Goal: Book appointment/travel/reservation

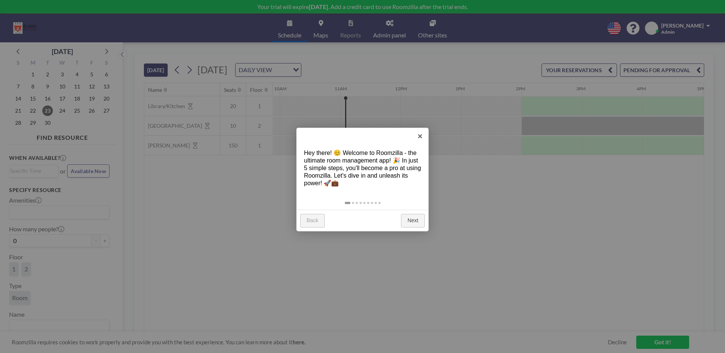
scroll to position [0, 604]
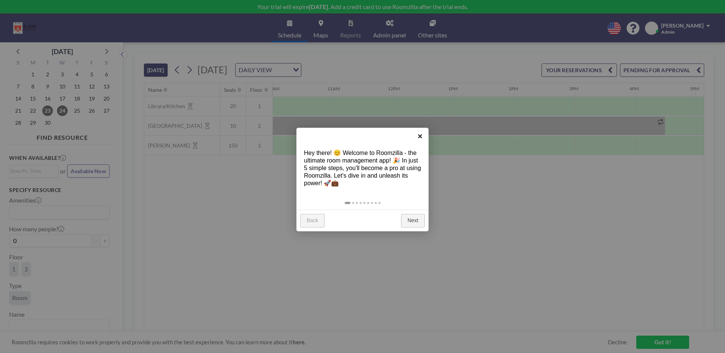
click at [418, 136] on link "×" at bounding box center [420, 136] width 17 height 17
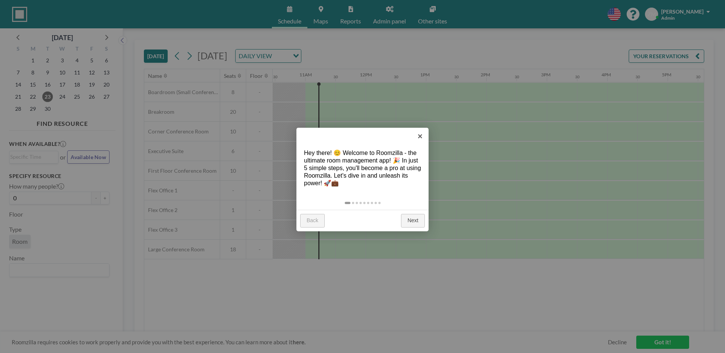
scroll to position [0, 634]
click at [420, 136] on link "×" at bounding box center [420, 136] width 17 height 17
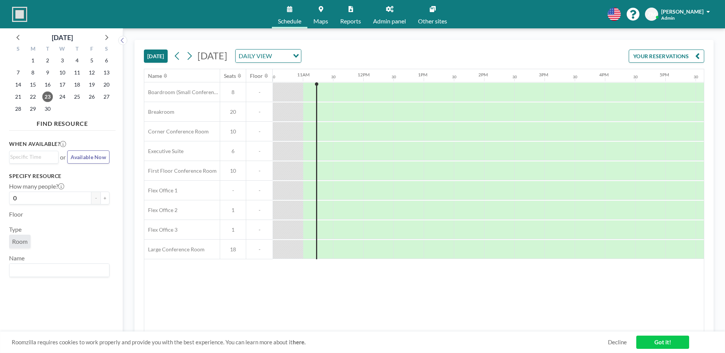
click at [389, 13] on link "Admin panel" at bounding box center [389, 14] width 45 height 28
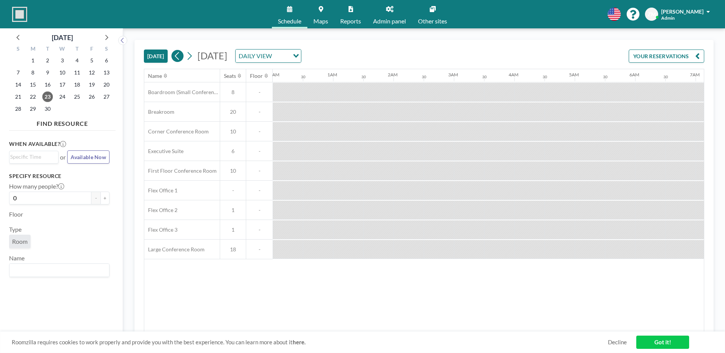
click at [177, 56] on icon at bounding box center [177, 56] width 4 height 8
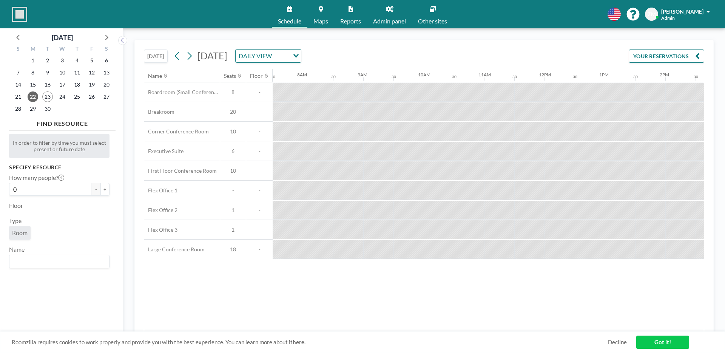
scroll to position [0, 1020]
click at [419, 252] on div at bounding box center [422, 249] width 15 height 19
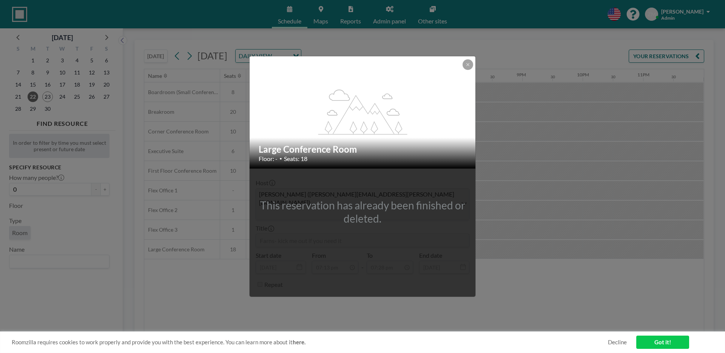
click at [502, 127] on div "flex-grow: 1.2; Large Conference Room Floor: - • Seats: 18 This reservation has…" at bounding box center [362, 176] width 725 height 353
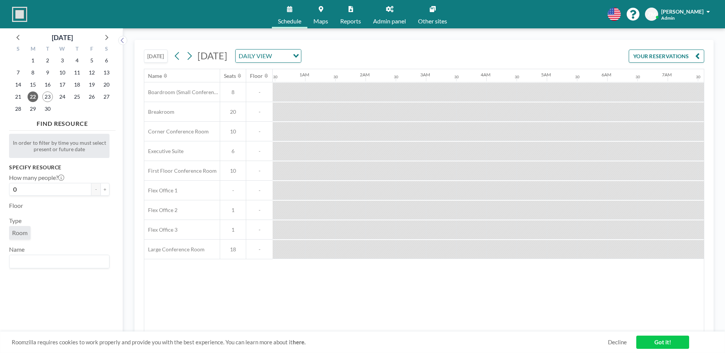
scroll to position [0, 0]
click at [181, 59] on icon at bounding box center [177, 55] width 7 height 11
click at [164, 56] on button "[DATE]" at bounding box center [156, 55] width 24 height 13
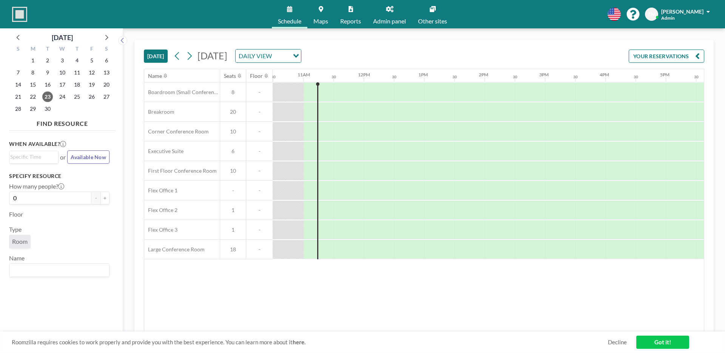
click at [359, 15] on link "Reports" at bounding box center [350, 14] width 33 height 28
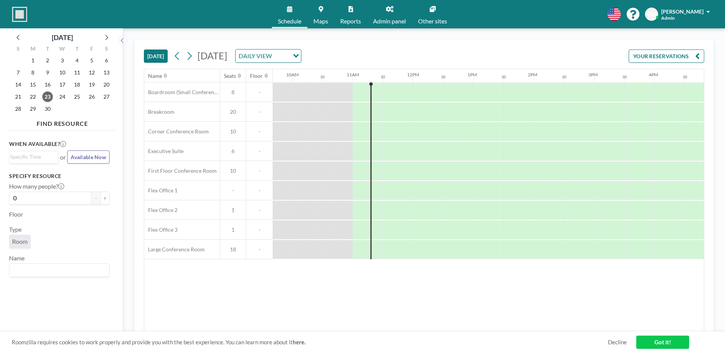
scroll to position [0, 606]
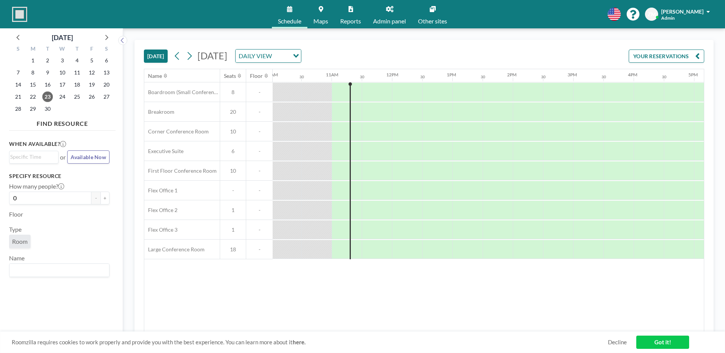
click at [380, 25] on link "Admin panel" at bounding box center [389, 14] width 45 height 28
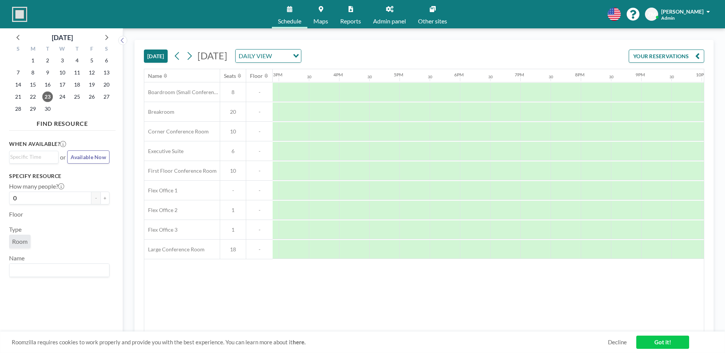
scroll to position [0, 1020]
click at [654, 250] on div at bounding box center [658, 249] width 30 height 19
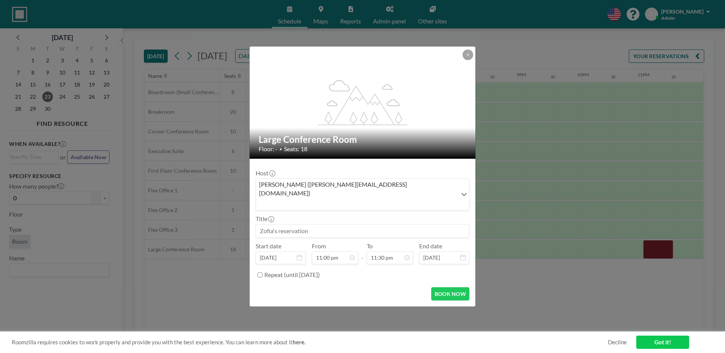
click at [310, 224] on input at bounding box center [362, 230] width 213 height 13
click at [269, 224] on input "test from Roomzilla" at bounding box center [362, 230] width 213 height 13
type input "test reservayion from Roomzilla"
click at [452, 287] on button "BOOK NOW" at bounding box center [450, 293] width 38 height 13
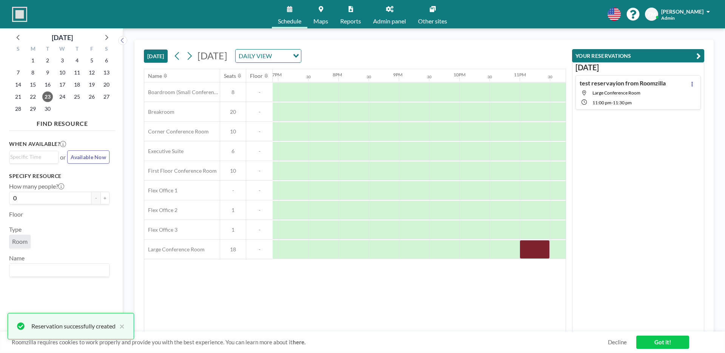
scroll to position [0, 1158]
click at [690, 80] on button at bounding box center [692, 83] width 9 height 9
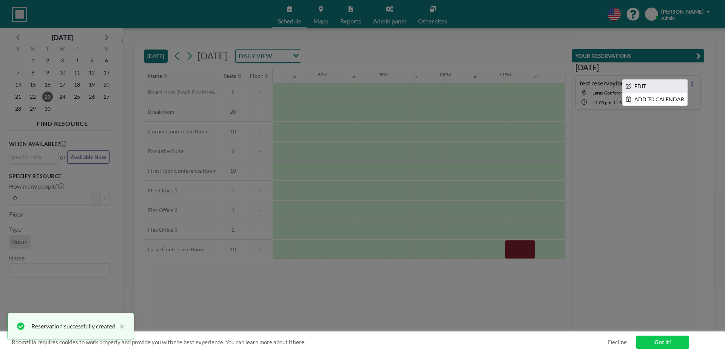
click at [654, 88] on li "EDIT" at bounding box center [655, 86] width 65 height 13
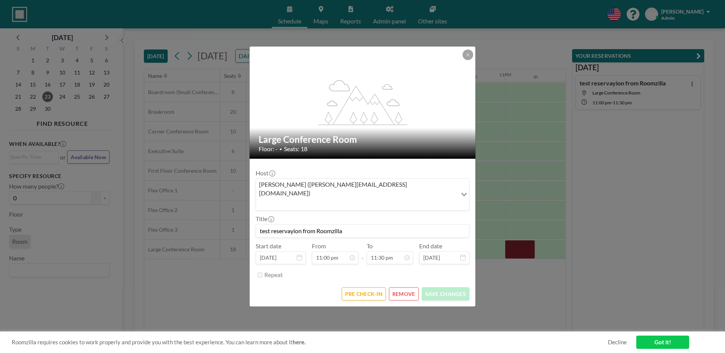
click at [292, 224] on input "test reservayion from Roomzilla" at bounding box center [362, 230] width 213 height 13
type input "test reservation from Roomzilla"
click at [433, 287] on button "SAVE CHANGES" at bounding box center [446, 293] width 48 height 13
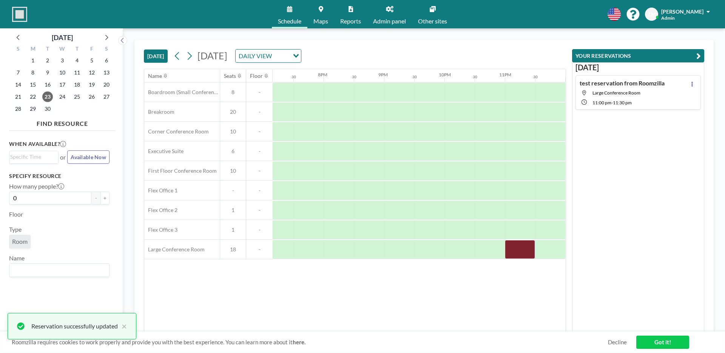
click at [347, 16] on link "Reports" at bounding box center [350, 14] width 33 height 28
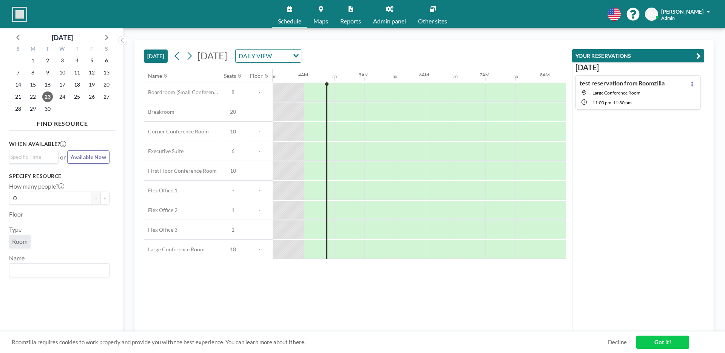
scroll to position [0, 211]
click at [636, 93] on span "Large Conference Room" at bounding box center [617, 93] width 48 height 6
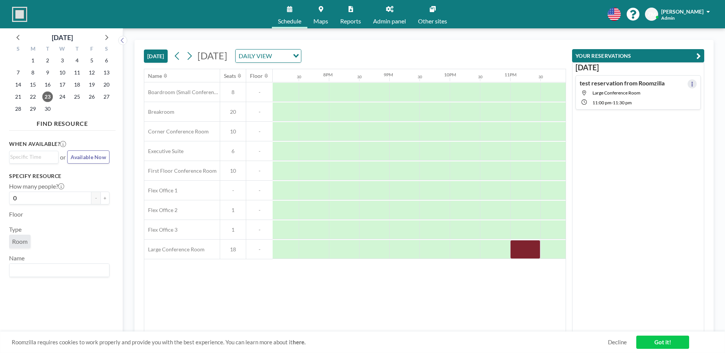
scroll to position [0, 1158]
click at [690, 83] on button at bounding box center [692, 83] width 9 height 9
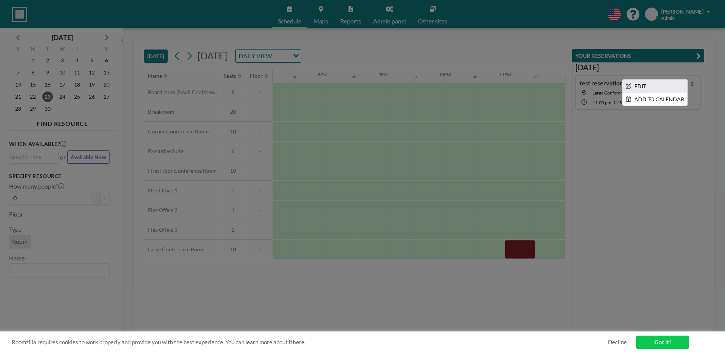
click at [670, 87] on li "EDIT" at bounding box center [655, 86] width 65 height 13
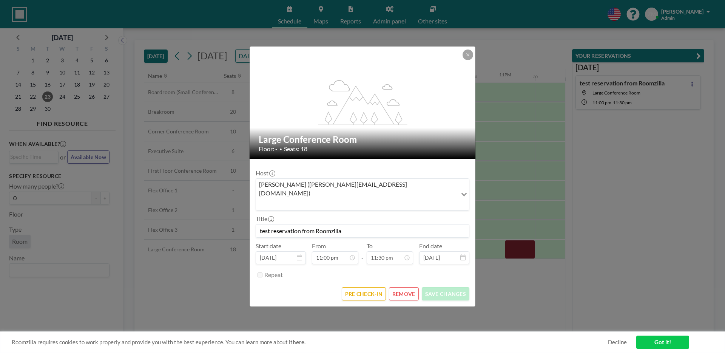
drag, startPoint x: 358, startPoint y: 148, endPoint x: 257, endPoint y: 148, distance: 101.6
click at [257, 148] on div "Large Conference Room Floor: - • Seats: 18" at bounding box center [363, 143] width 227 height 31
copy h2 "Large Conference Room"
click at [478, 67] on div "flex-grow: 1.2; Large Conference Room Floor: - • Seats: 18 Host [PERSON_NAME] (…" at bounding box center [362, 176] width 725 height 353
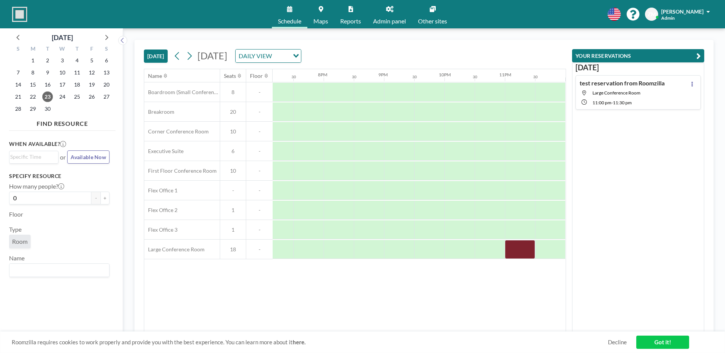
click at [468, 65] on div "[DATE] [DATE] DAILY VIEW Loading..." at bounding box center [355, 54] width 422 height 29
click at [380, 22] on span "Admin panel" at bounding box center [389, 21] width 33 height 6
